Goal: Task Accomplishment & Management: Manage account settings

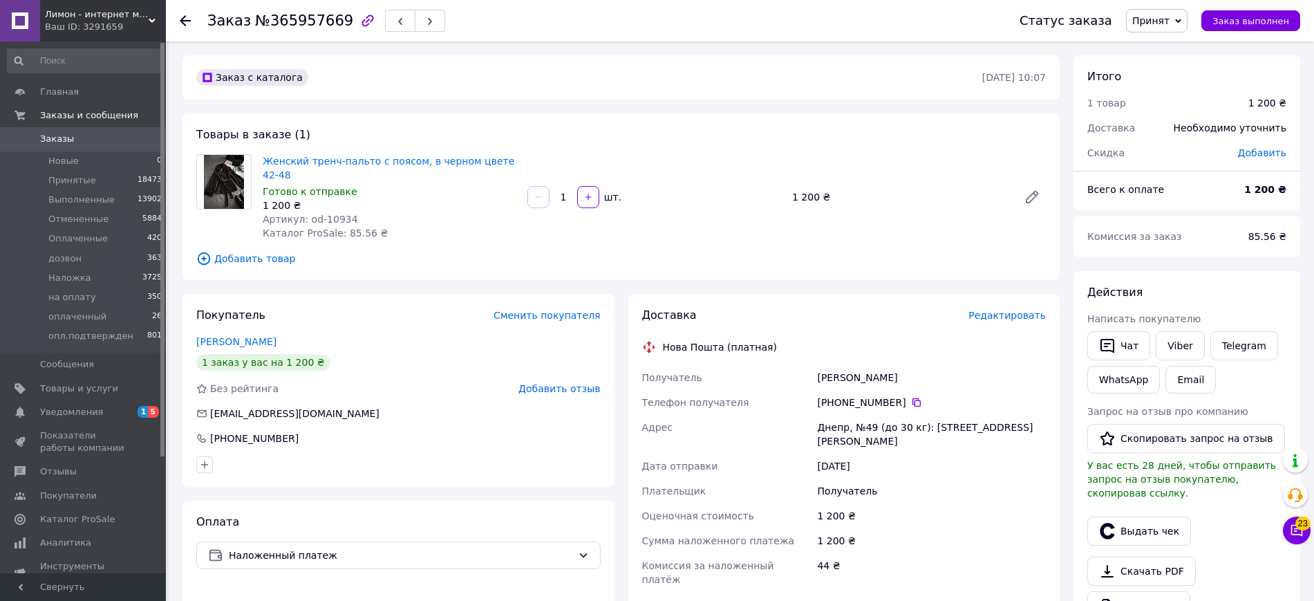
click at [1166, 17] on span "Принят" at bounding box center [1150, 20] width 37 height 11
click at [1167, 75] on li "Отменен" at bounding box center [1176, 69] width 99 height 21
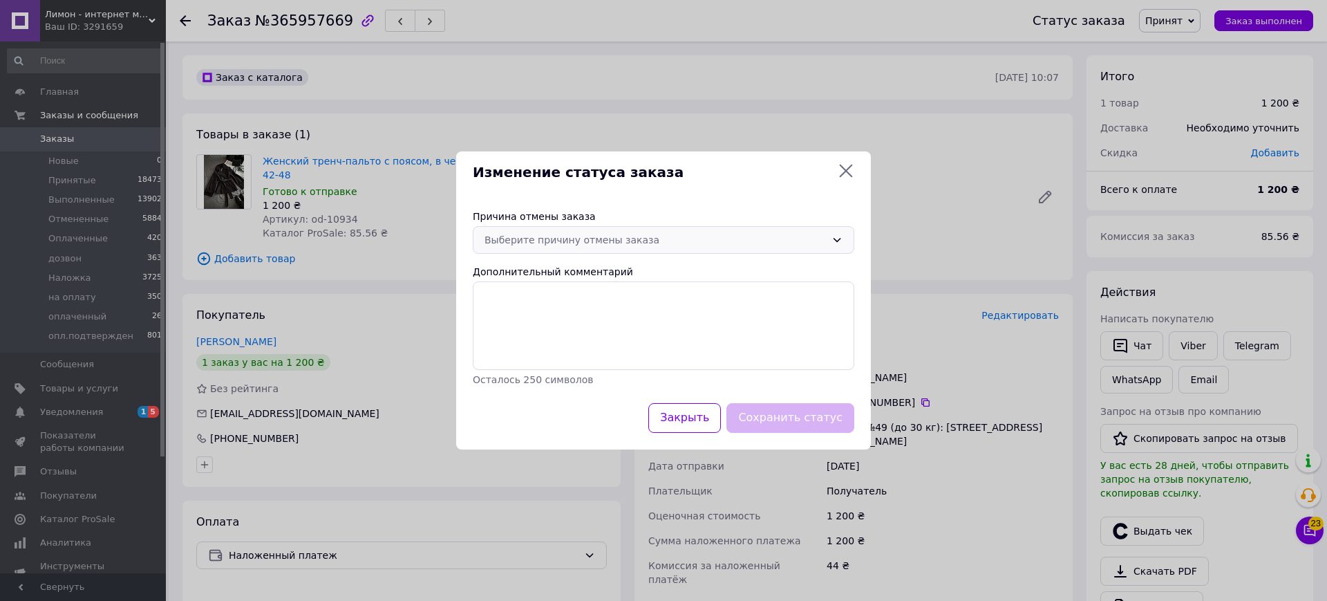
drag, startPoint x: 596, startPoint y: 230, endPoint x: 597, endPoint y: 238, distance: 7.7
click at [596, 228] on div "Выберите причину отмены заказа" at bounding box center [664, 240] width 382 height 28
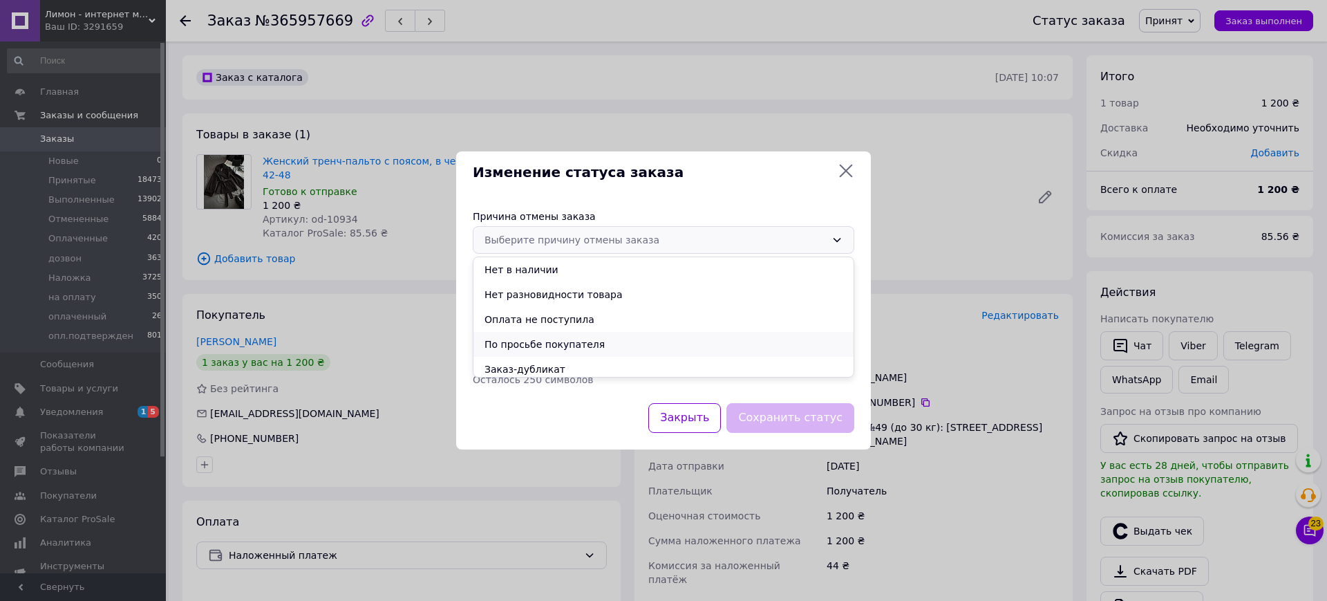
click at [612, 347] on li "По просьбе покупателя" at bounding box center [664, 344] width 380 height 25
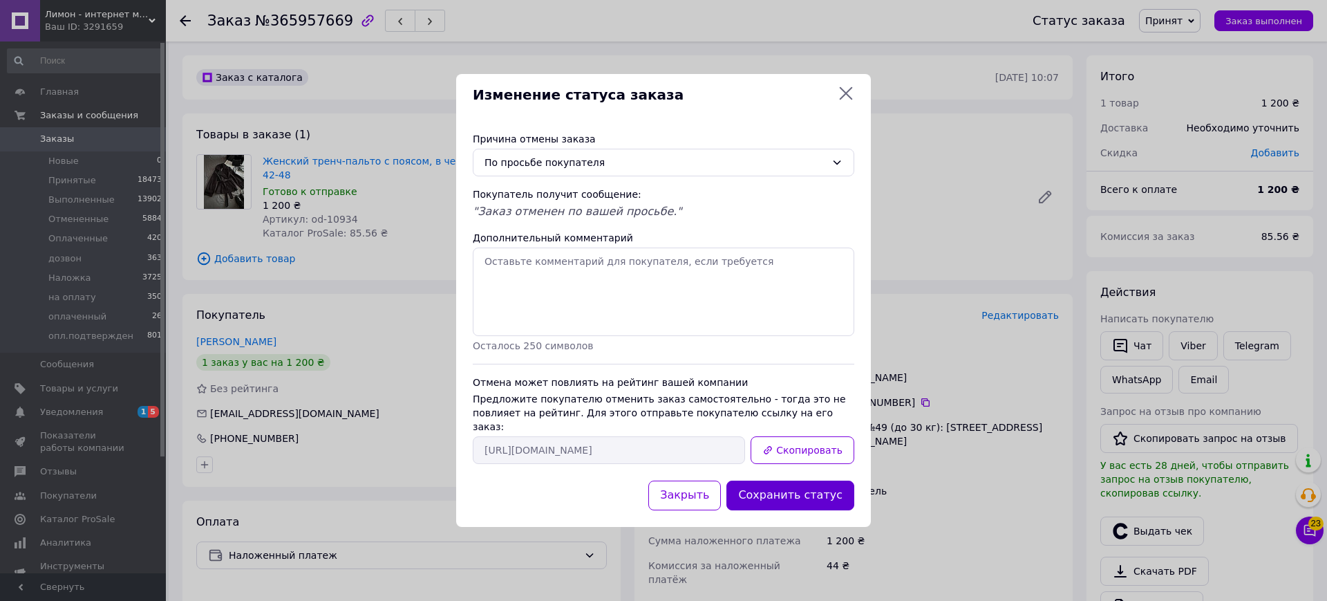
click at [805, 480] on button "Сохранить статус" at bounding box center [791, 495] width 128 height 30
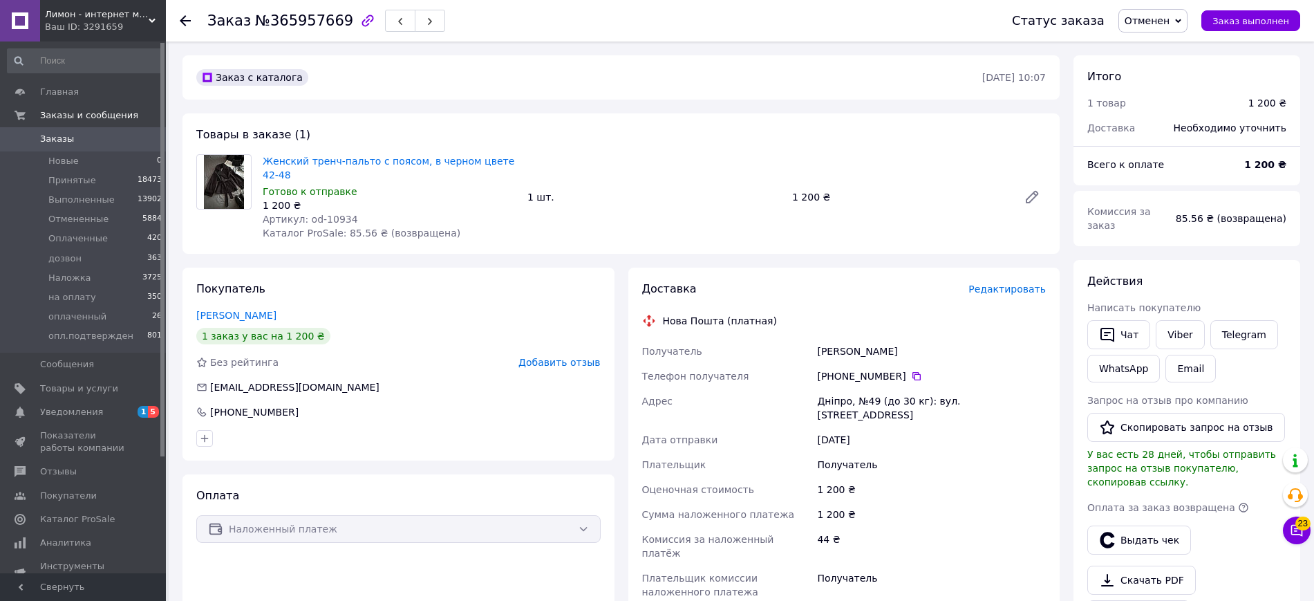
drag, startPoint x: 122, startPoint y: 424, endPoint x: 121, endPoint y: 416, distance: 8.3
click at [122, 424] on link "Показатели работы компании" at bounding box center [85, 442] width 170 height 36
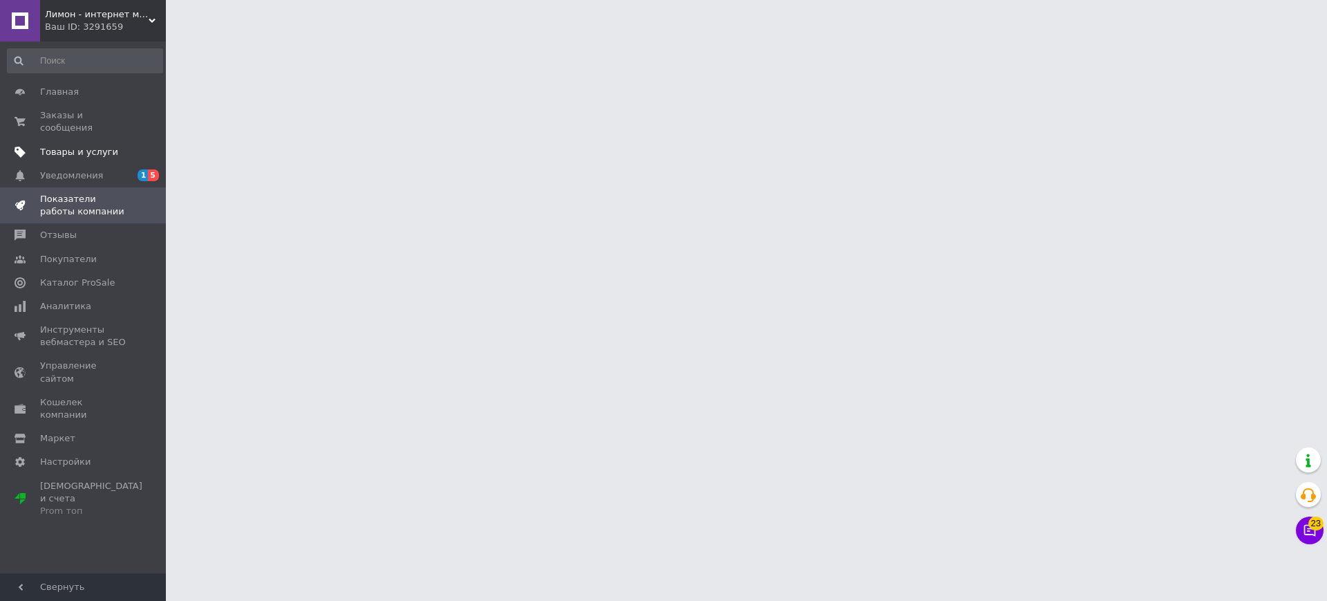
click at [129, 146] on span at bounding box center [147, 152] width 38 height 12
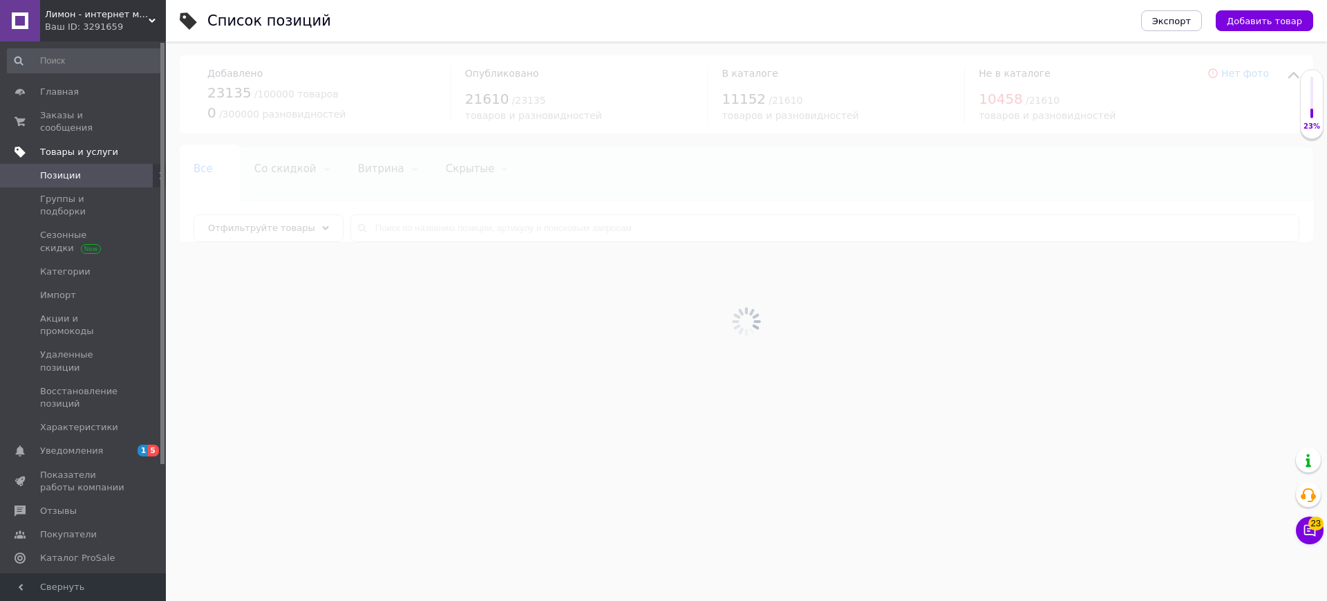
click at [702, 234] on div at bounding box center [746, 320] width 1161 height 559
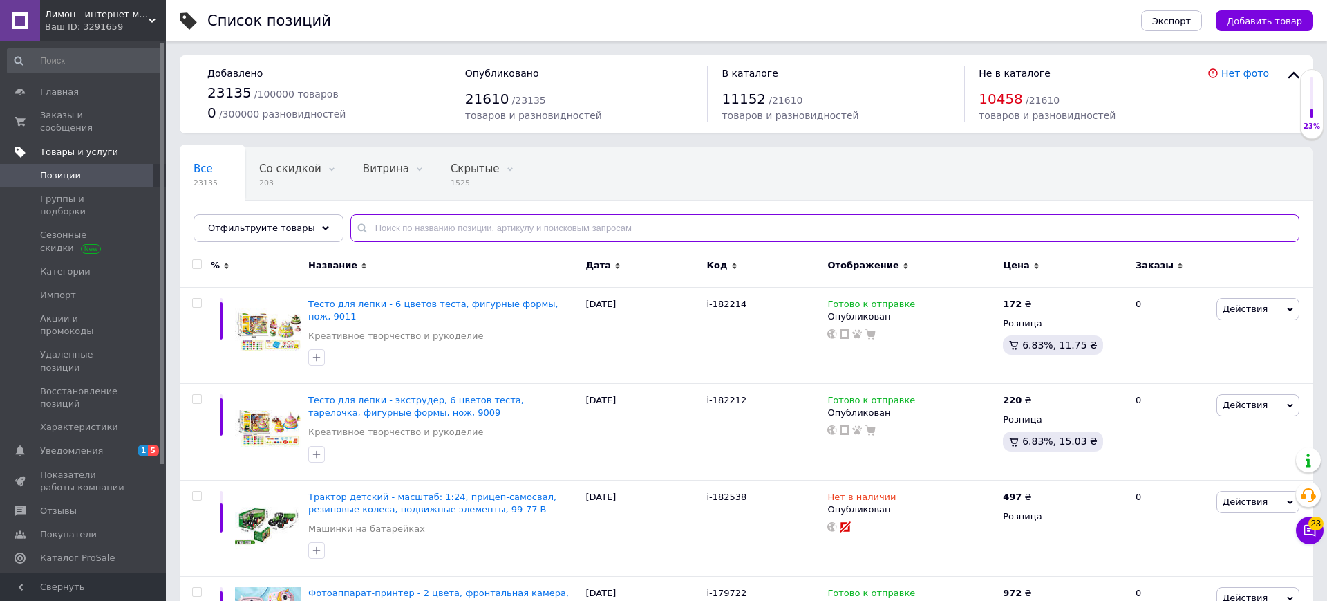
click at [702, 234] on input "text" at bounding box center [824, 228] width 949 height 28
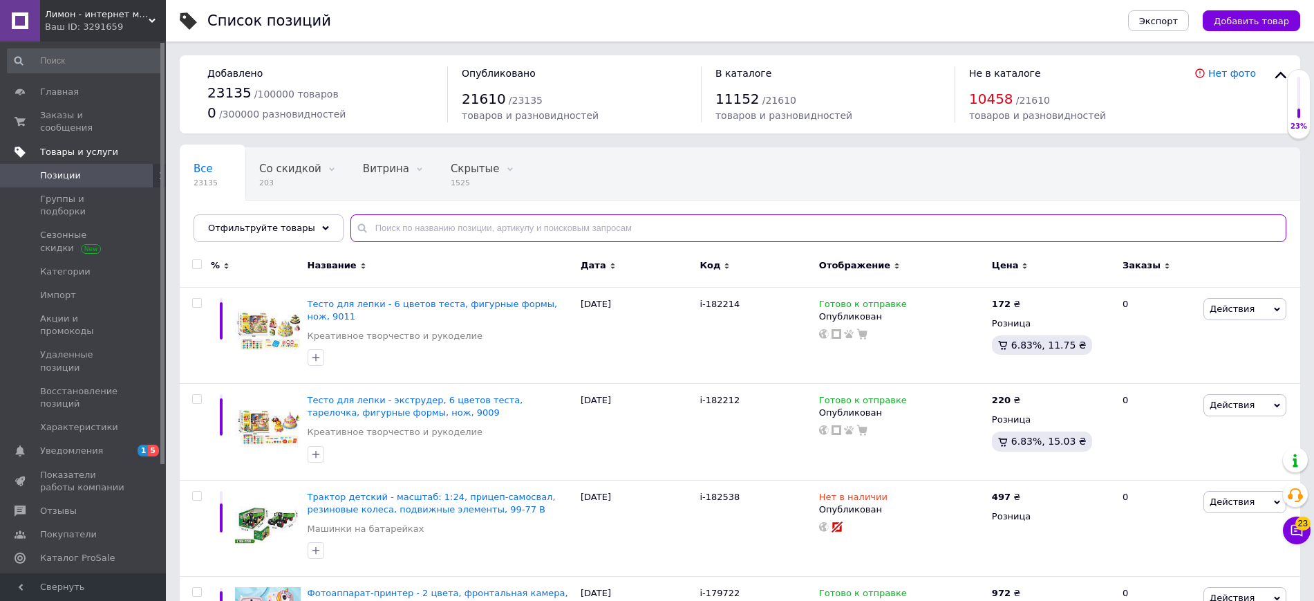
click at [702, 234] on input "text" at bounding box center [818, 228] width 936 height 28
paste input "od-10663"
type input "od-10663"
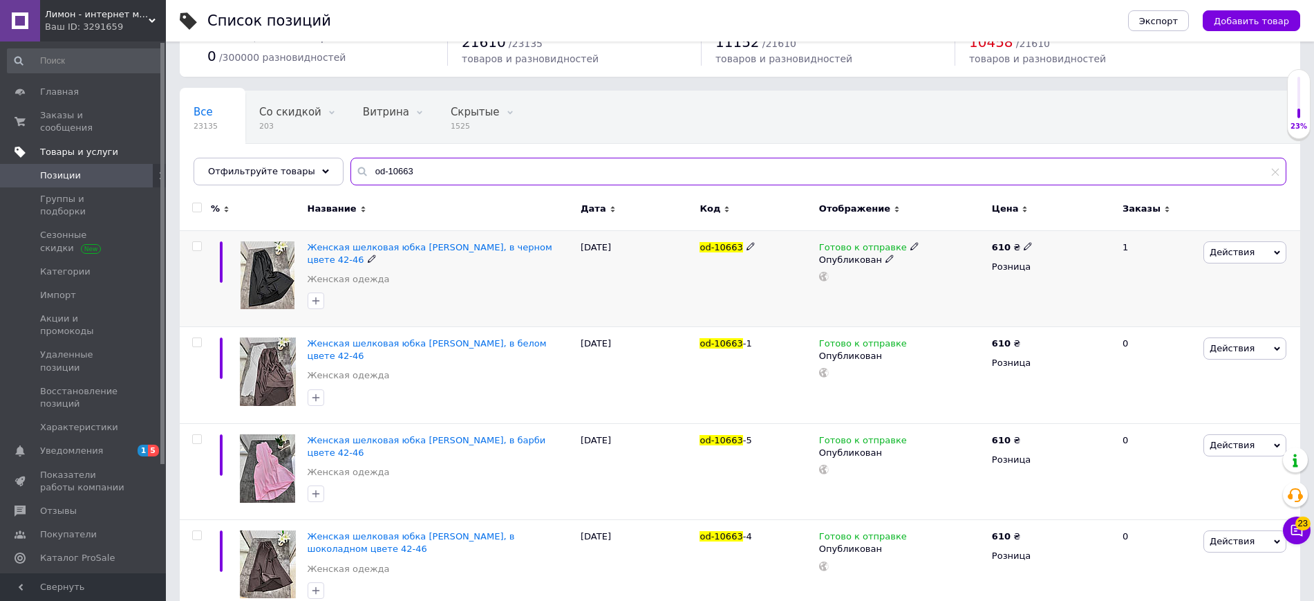
scroll to position [86, 0]
